Goal: Task Accomplishment & Management: Use online tool/utility

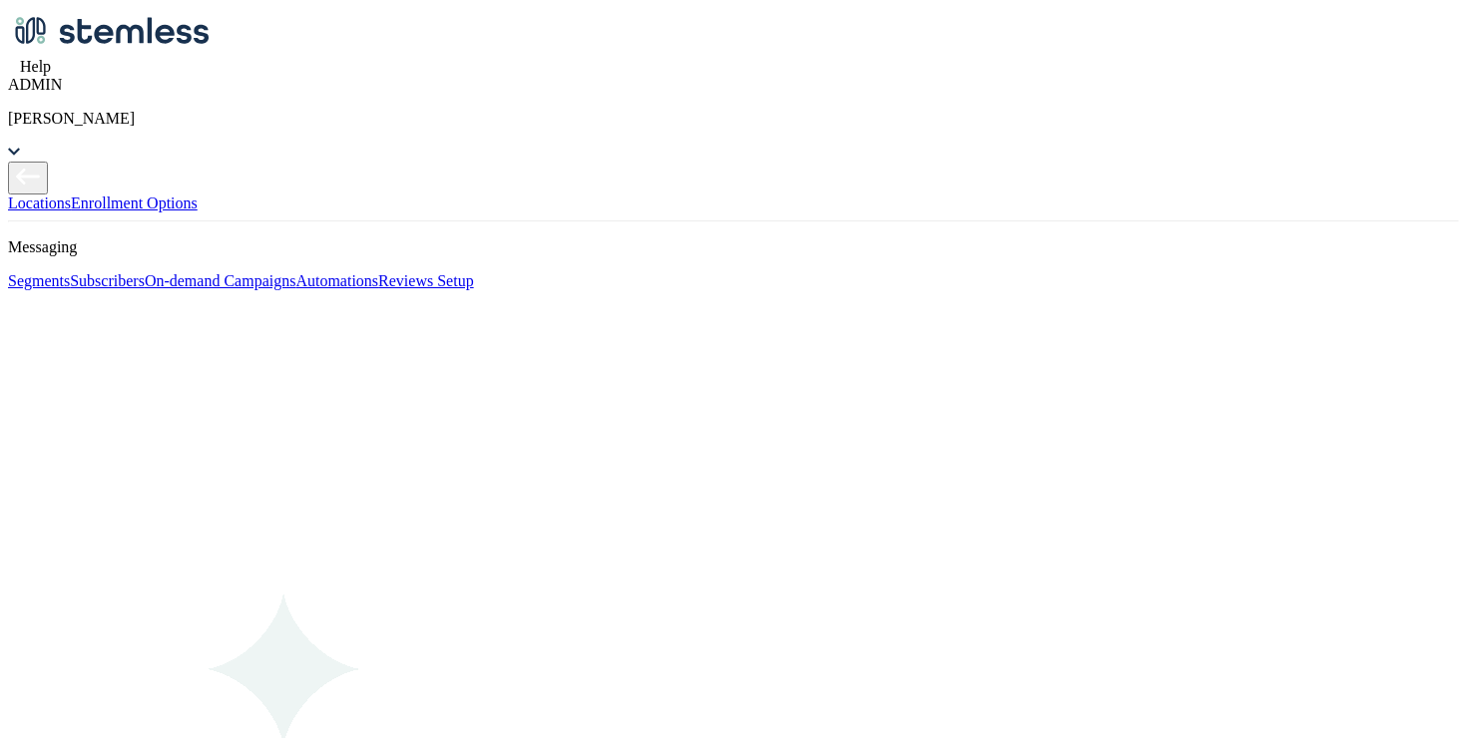
click at [1290, 110] on p "[PERSON_NAME]" at bounding box center [733, 119] width 1451 height 18
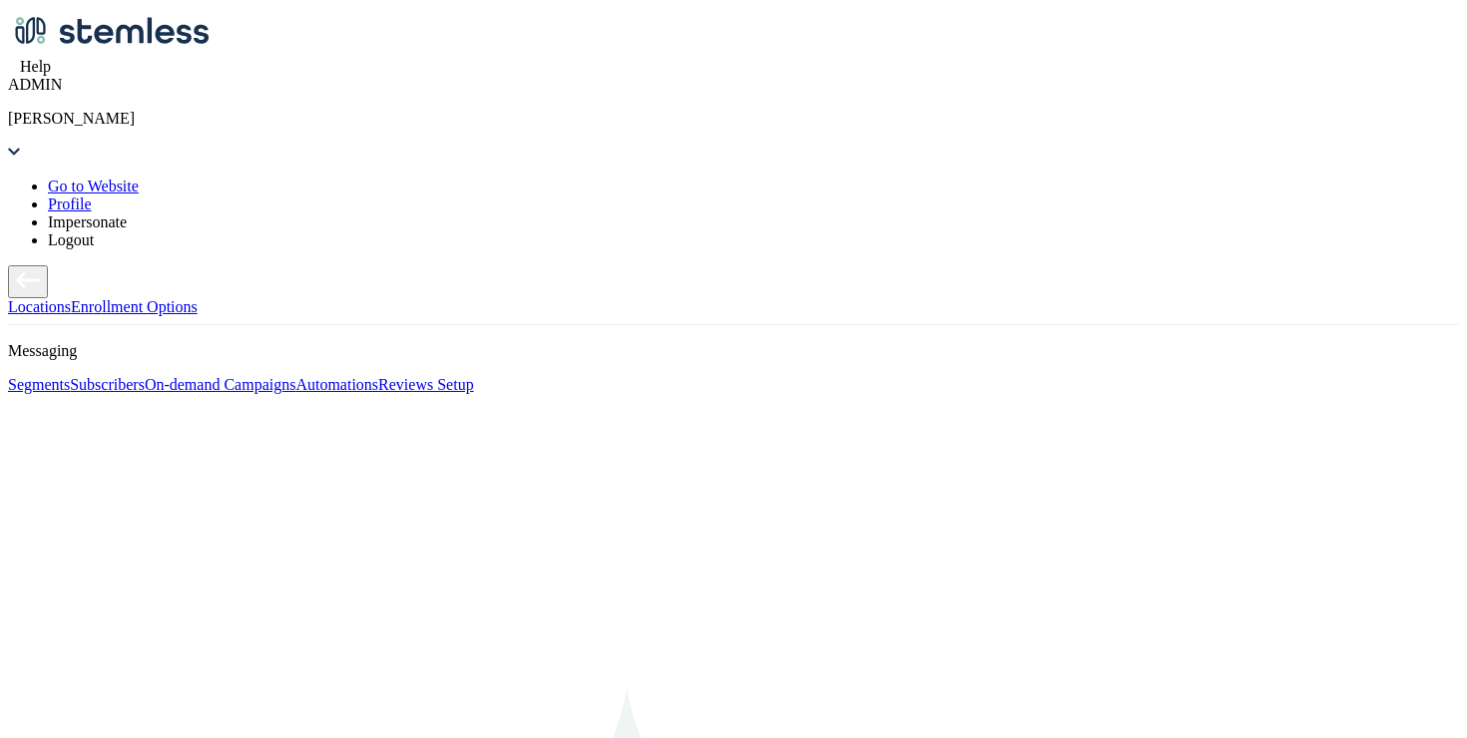
click at [127, 214] on span "Impersonate" at bounding box center [87, 222] width 79 height 17
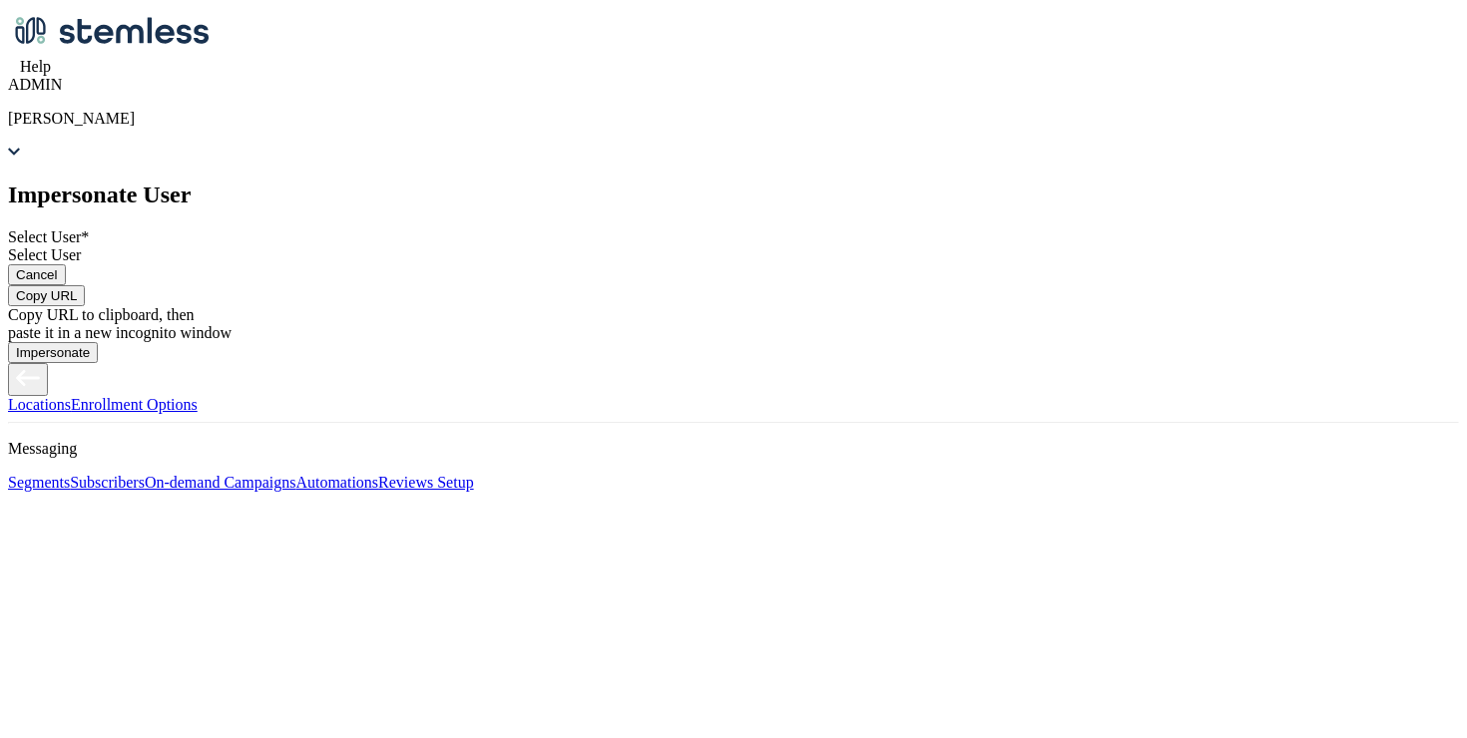
click at [738, 264] on div "Select User" at bounding box center [733, 255] width 1451 height 18
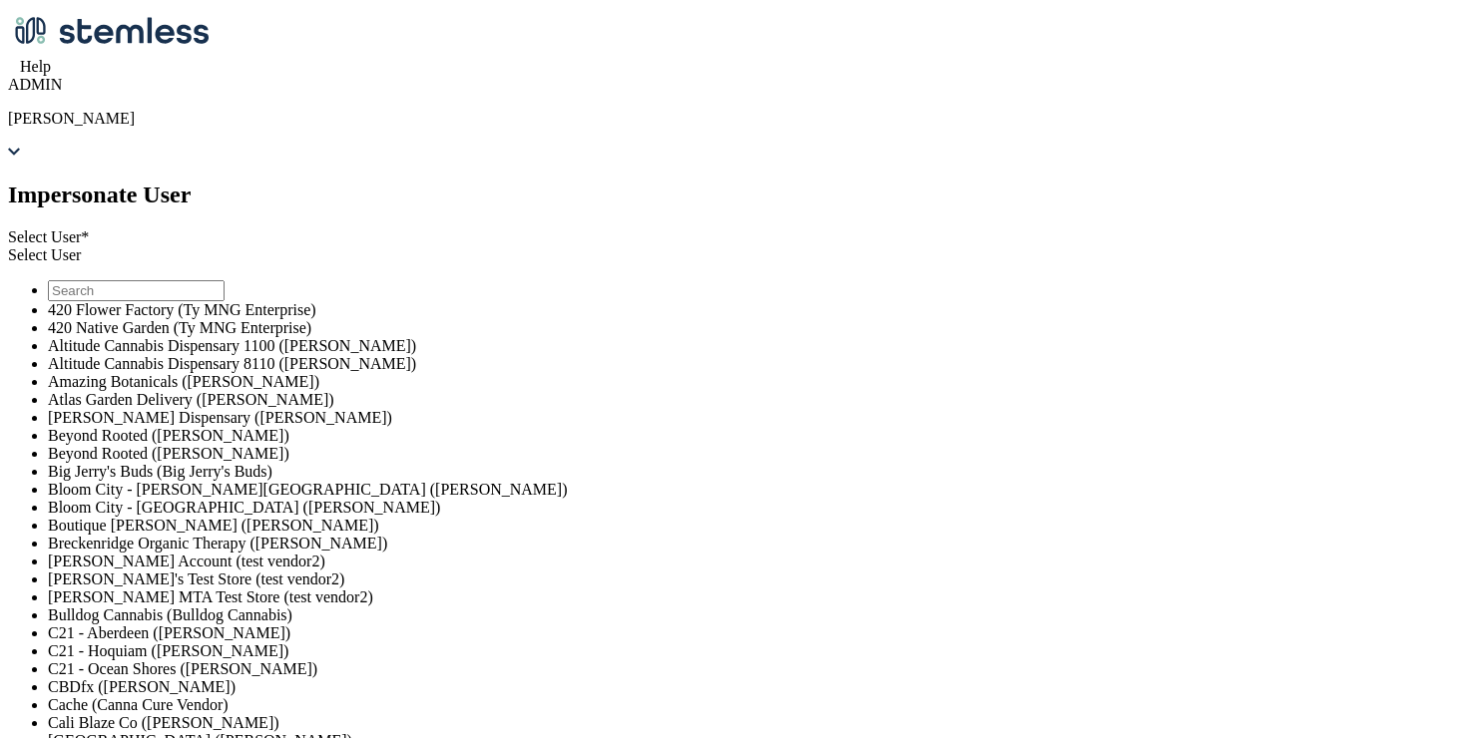
click at [705, 301] on li at bounding box center [753, 290] width 1411 height 21
click at [225, 301] on input "text" at bounding box center [136, 290] width 177 height 21
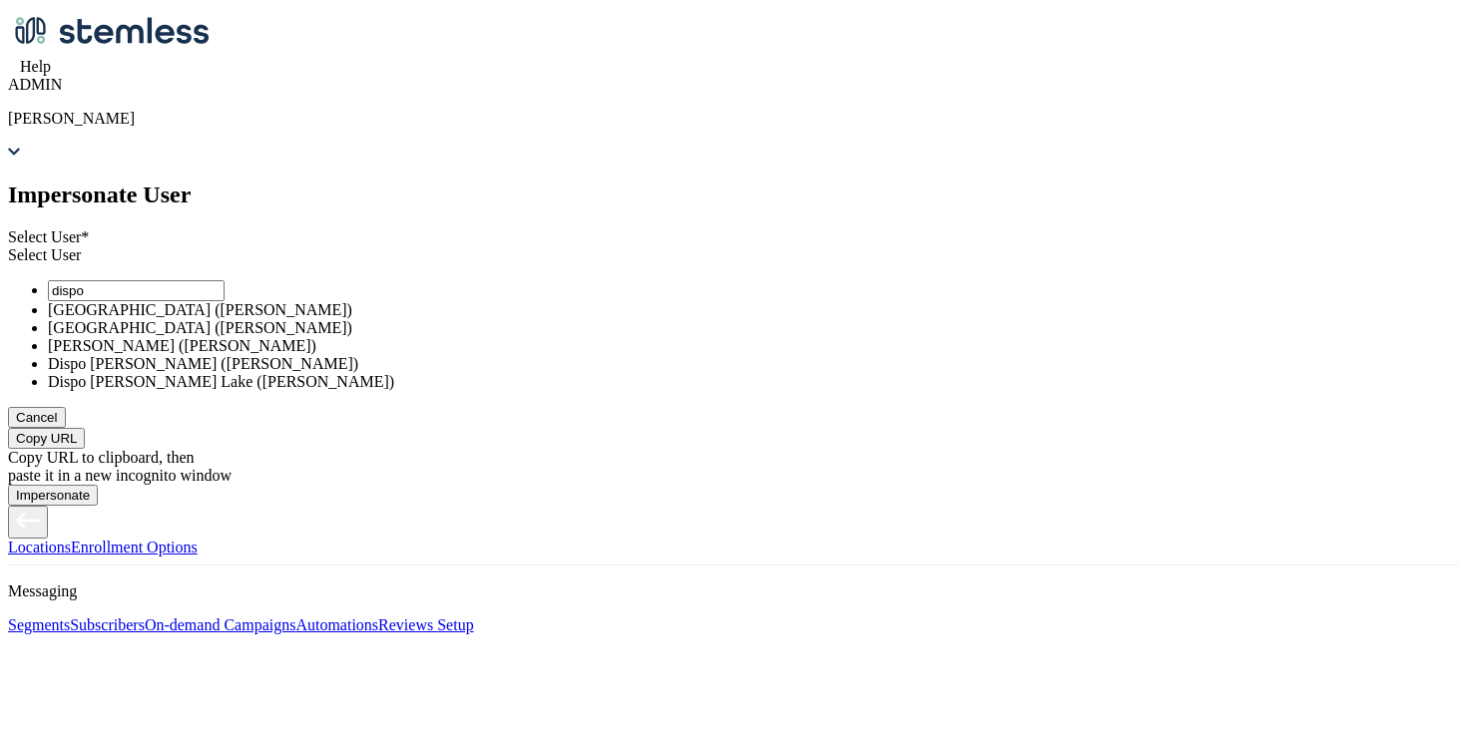
type input "dispo"
click at [667, 337] on li "[GEOGRAPHIC_DATA] ([PERSON_NAME])" at bounding box center [753, 328] width 1411 height 18
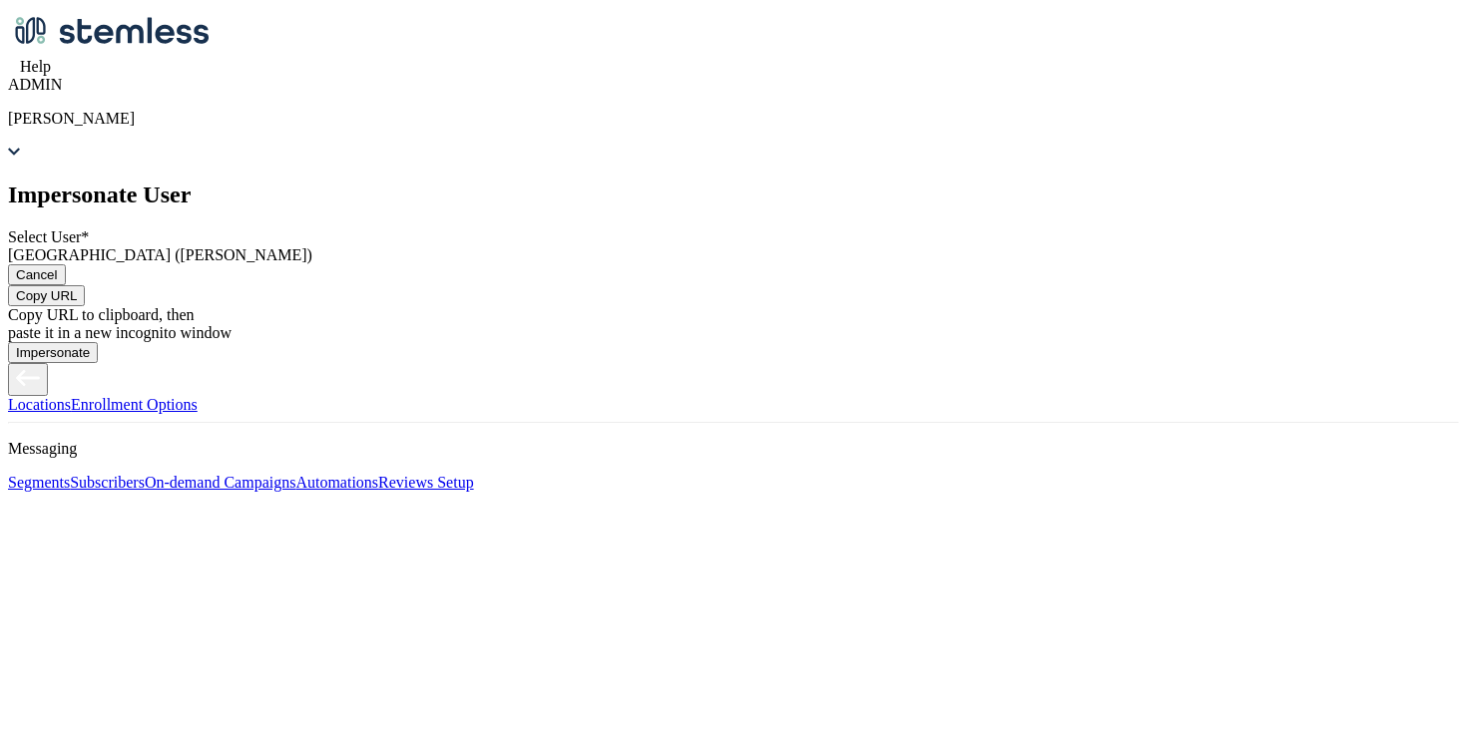
click at [77, 303] on span "Copy URL" at bounding box center [46, 295] width 61 height 15
